Goal: Information Seeking & Learning: Learn about a topic

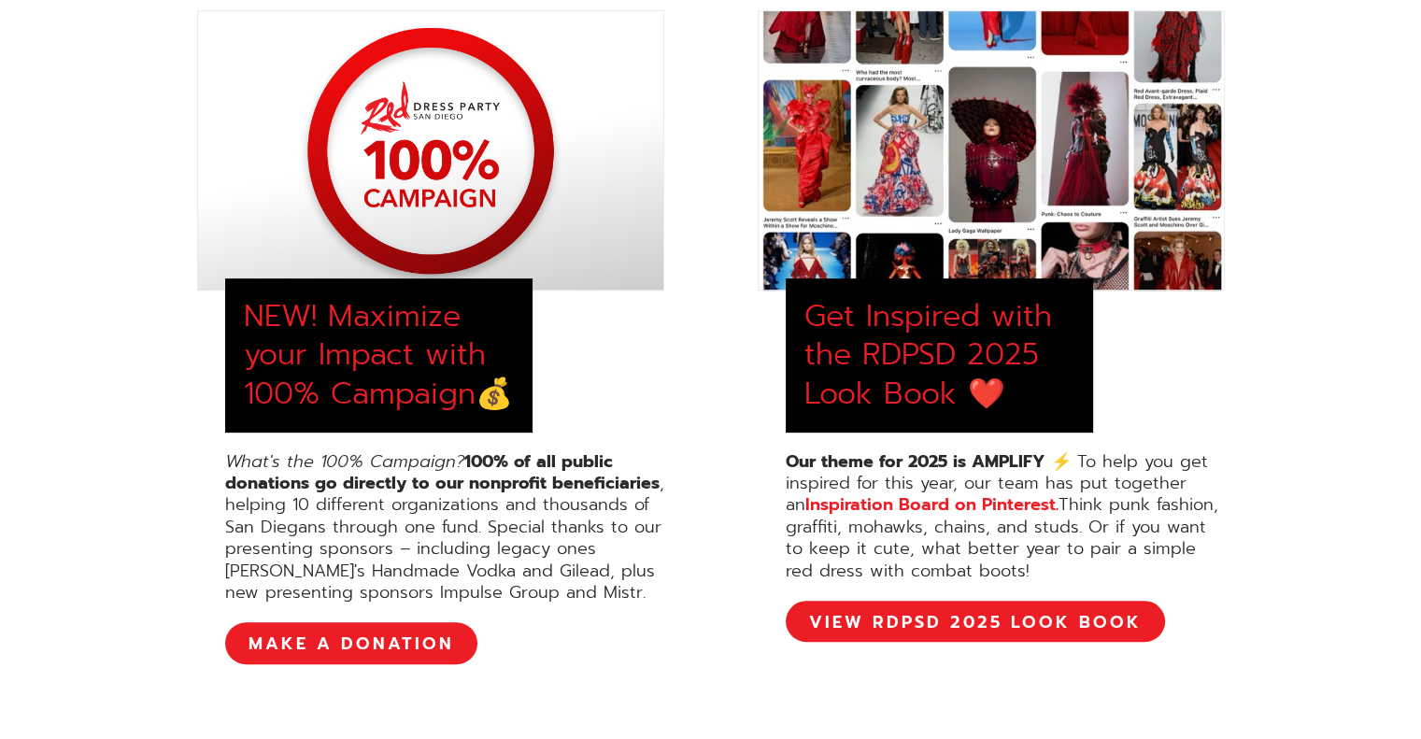
scroll to position [751, 0]
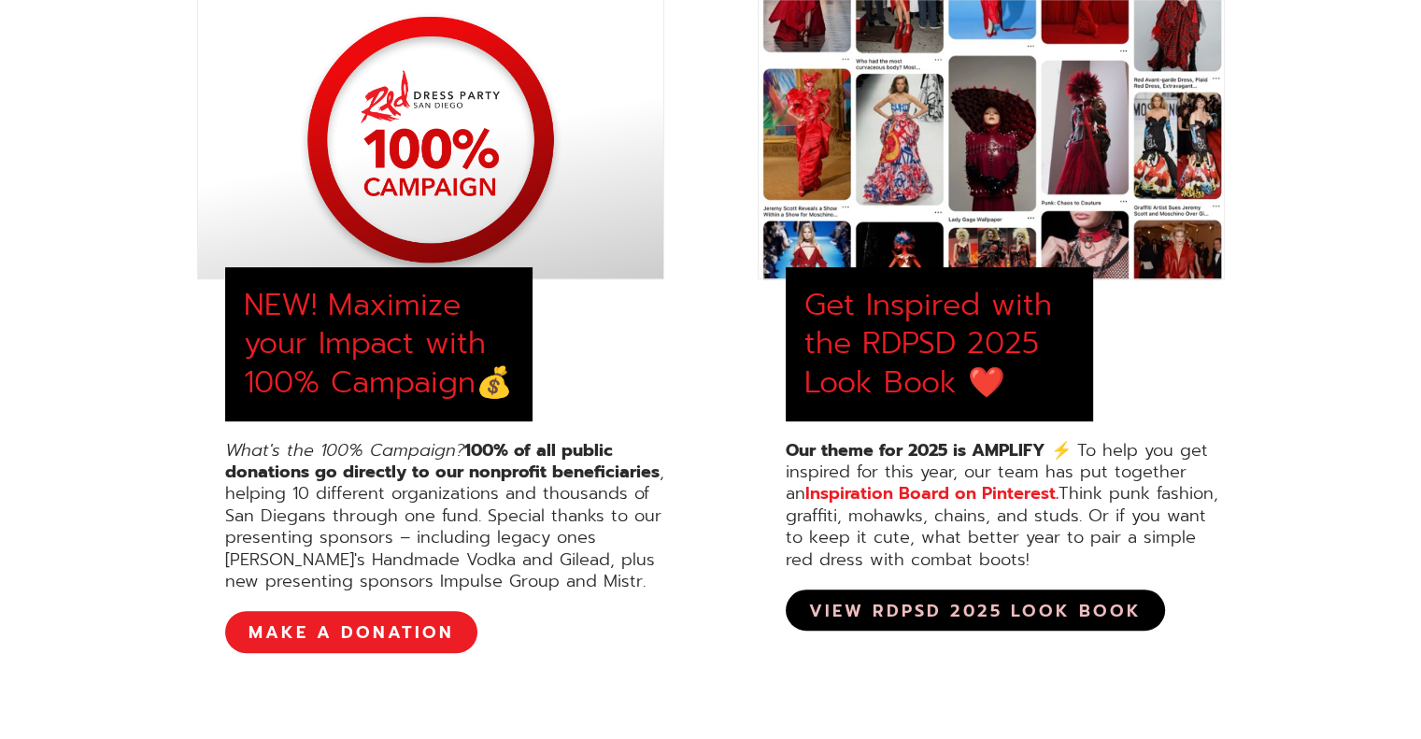
click at [1039, 625] on link "View RDPSD 2025 Look Book" at bounding box center [975, 609] width 379 height 41
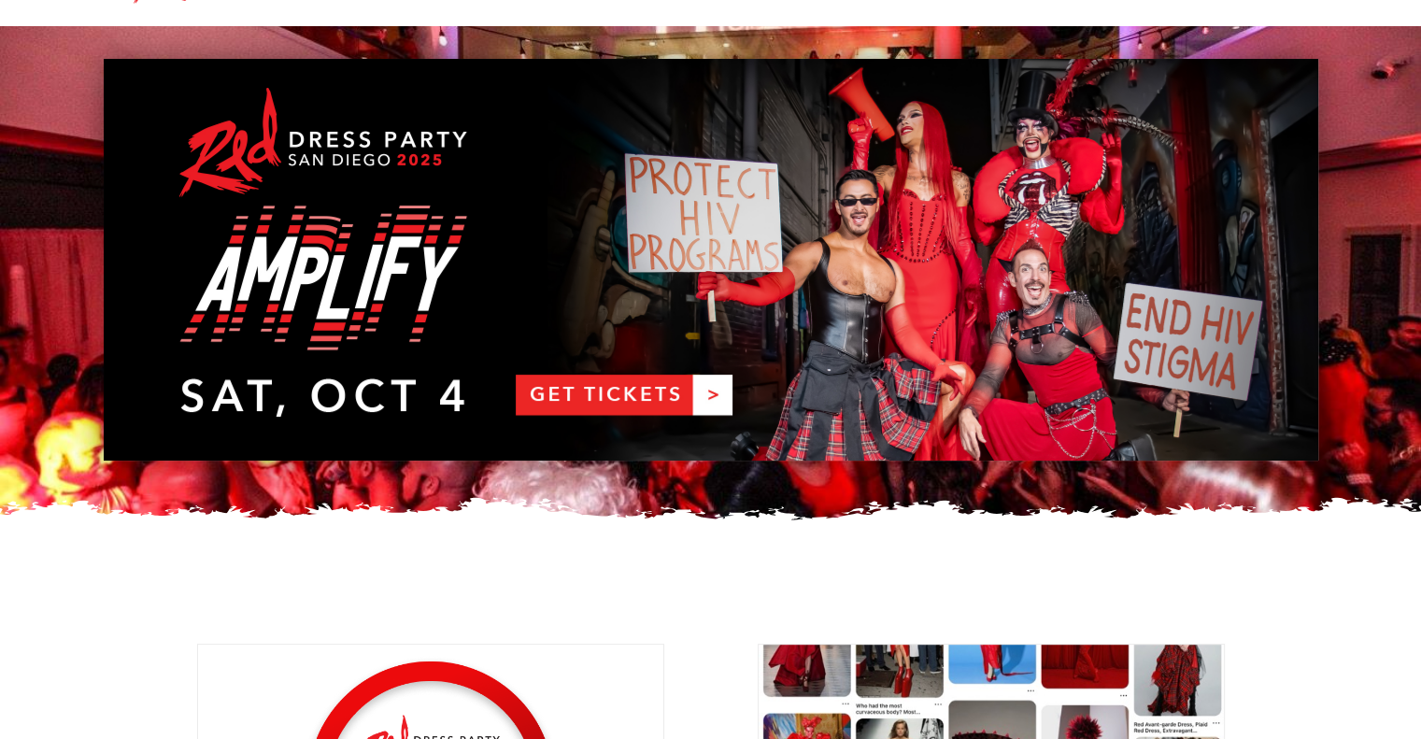
scroll to position [0, 0]
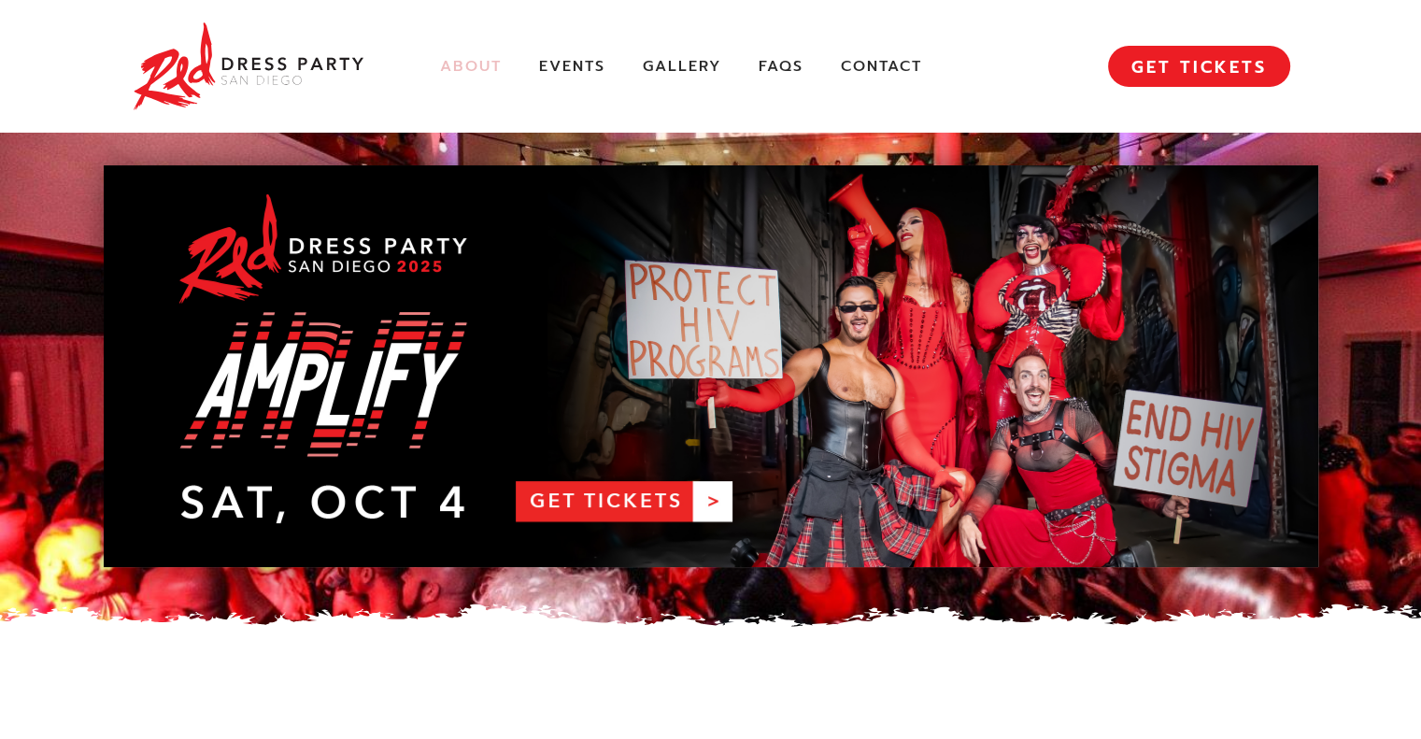
click at [468, 64] on link "About" at bounding box center [471, 67] width 62 height 20
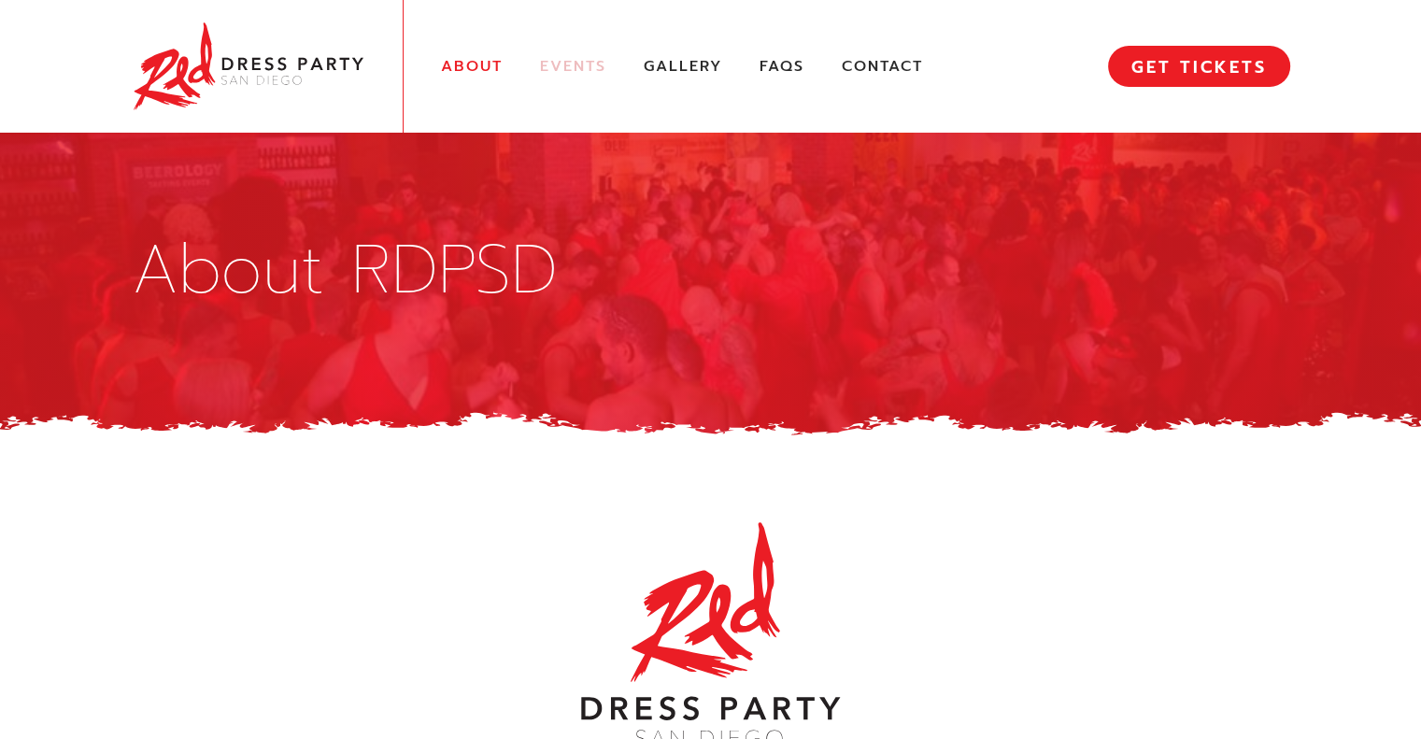
click at [567, 71] on link "Events" at bounding box center [573, 67] width 66 height 20
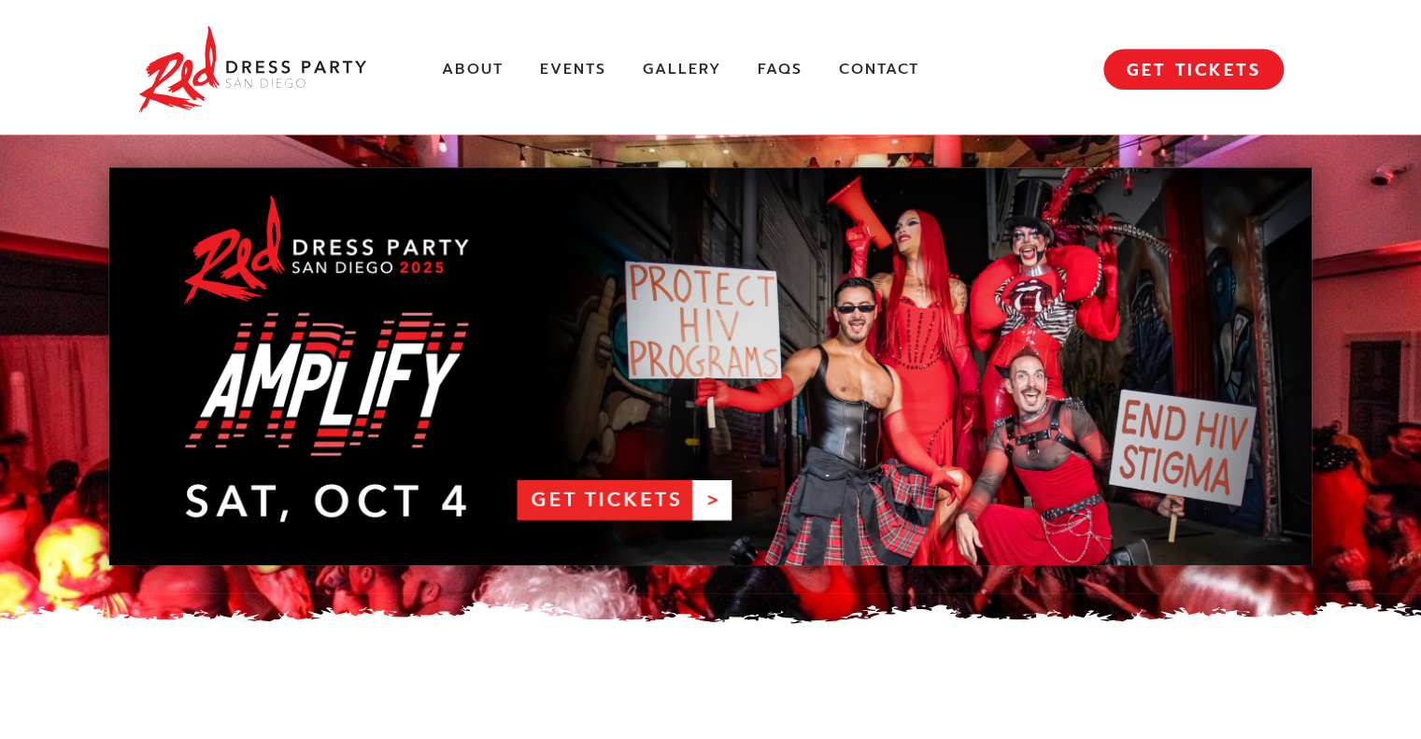
scroll to position [2621, 0]
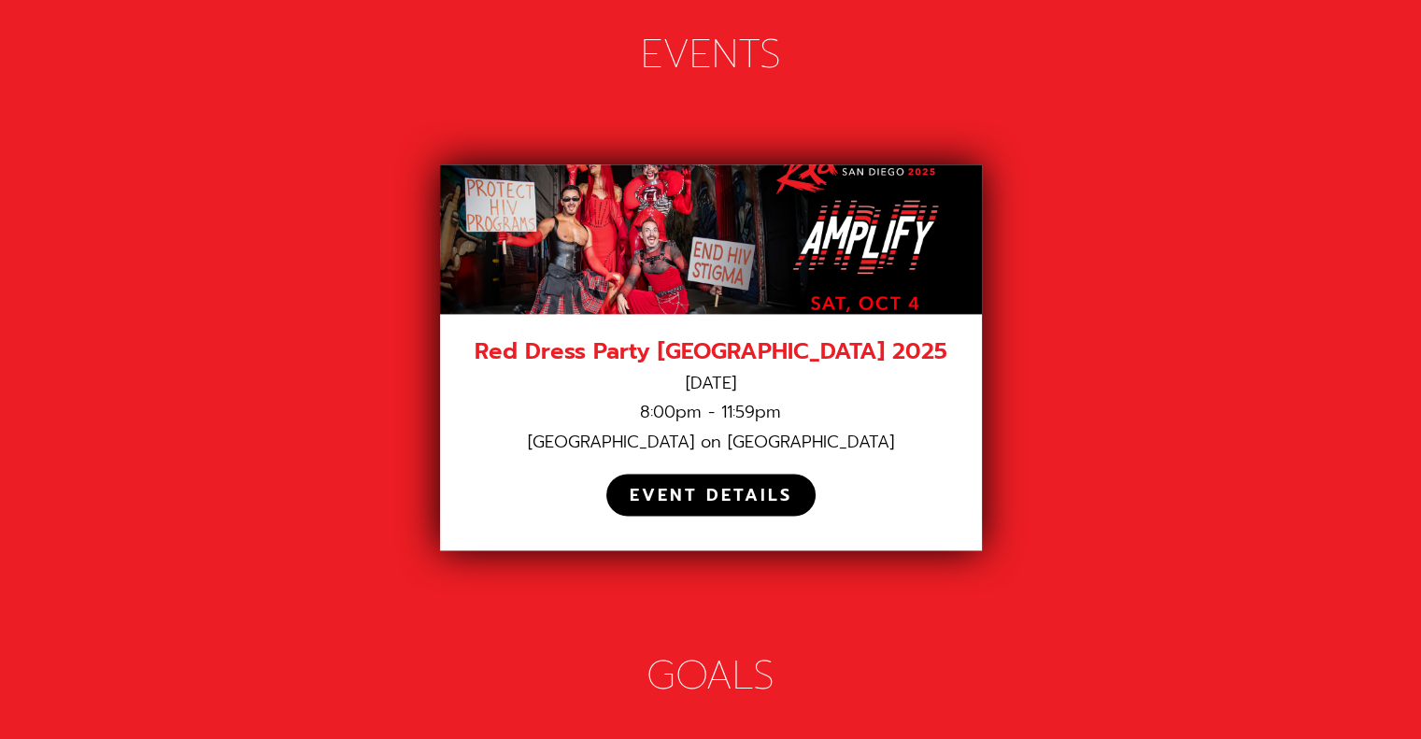
click at [758, 485] on div "EVENT DETAILS" at bounding box center [711, 495] width 163 height 21
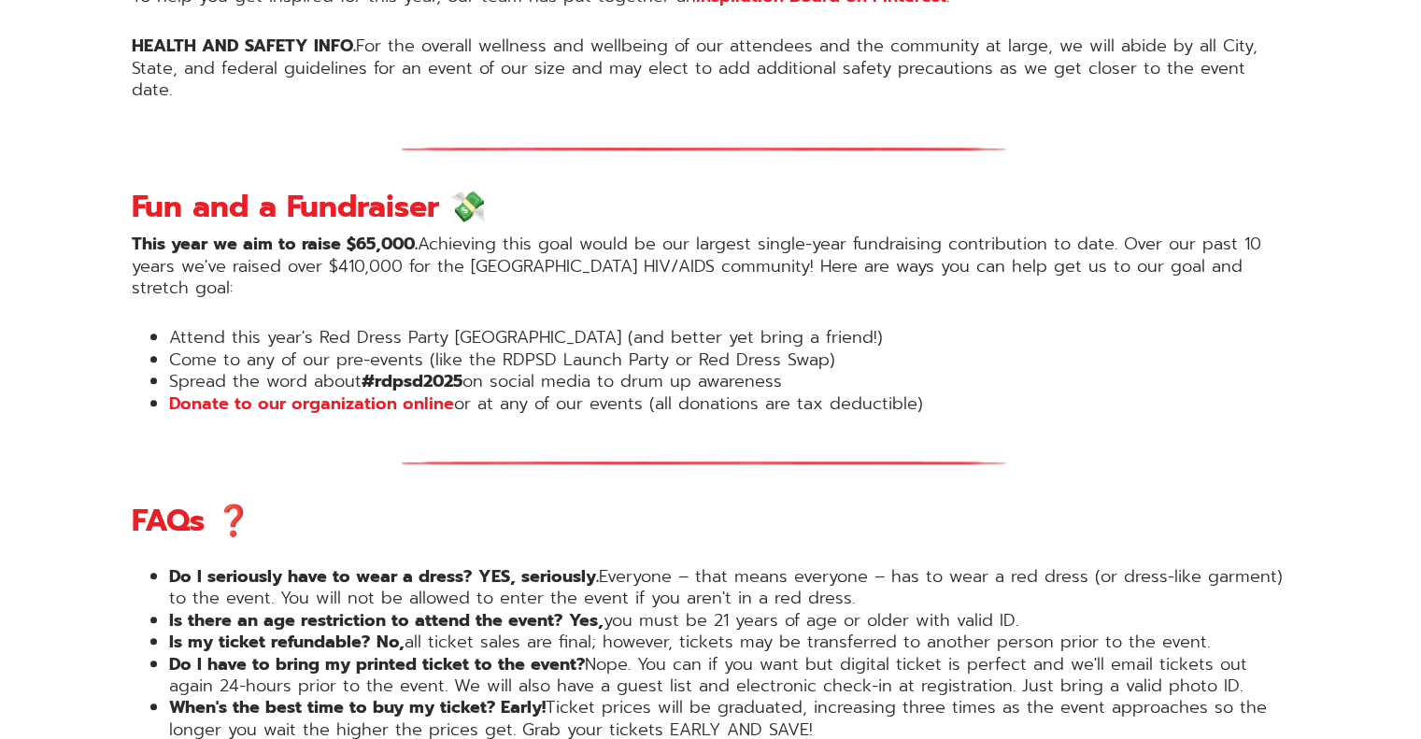
scroll to position [1950, 0]
